Goal: Task Accomplishment & Management: Use online tool/utility

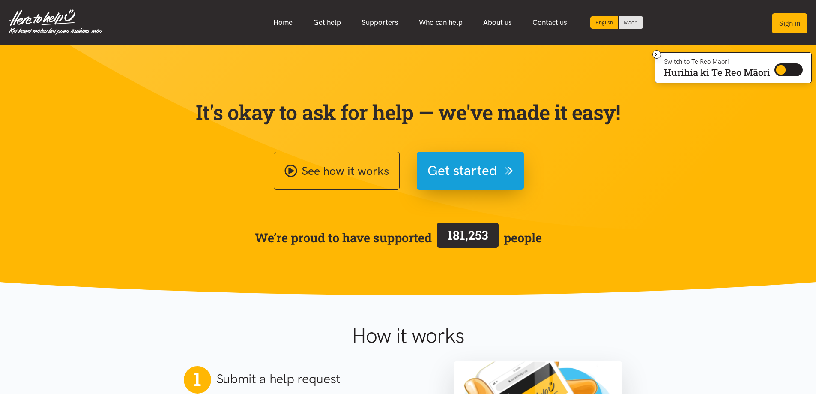
click at [801, 24] on button "Sign in" at bounding box center [790, 23] width 36 height 20
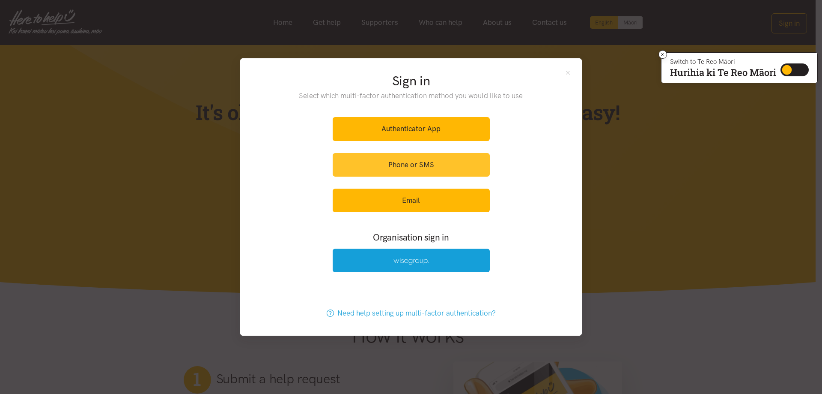
click at [409, 167] on link "Phone or SMS" at bounding box center [411, 165] width 157 height 24
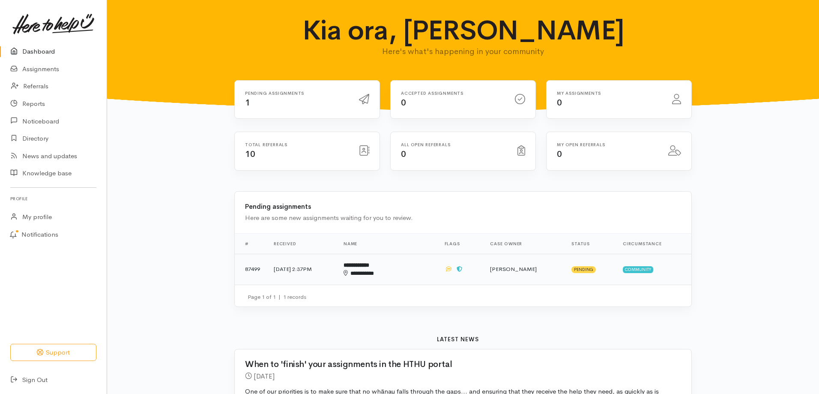
click at [369, 266] on b "**********" at bounding box center [356, 265] width 26 height 6
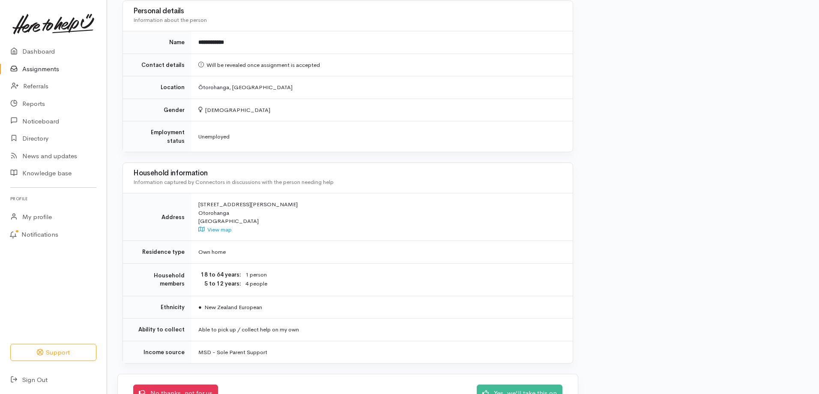
scroll to position [911, 0]
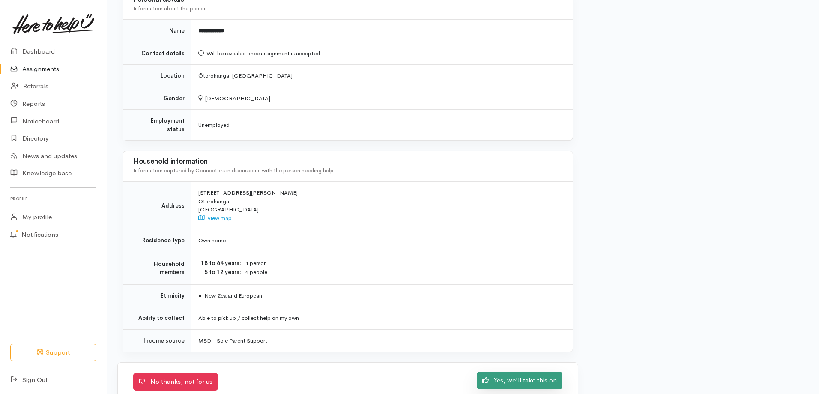
click at [522, 371] on link "Yes, we'll take this on" at bounding box center [520, 380] width 86 height 18
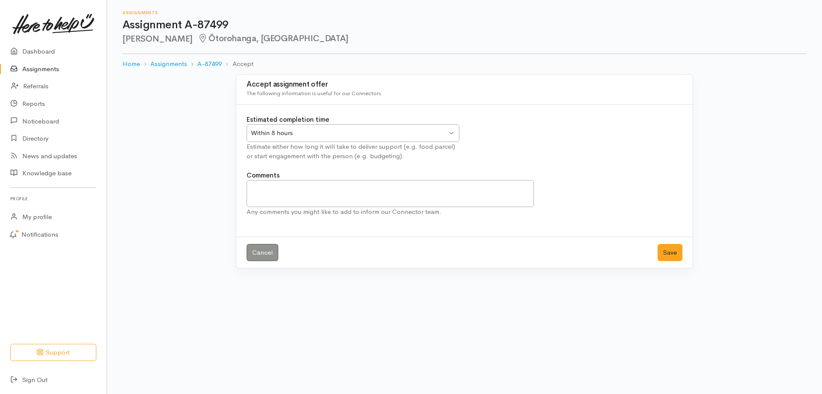
click at [453, 133] on div "Within 8 hours Within 8 hours" at bounding box center [353, 133] width 213 height 18
click at [671, 251] on button "Save" at bounding box center [670, 253] width 25 height 18
